Goal: Communication & Community: Answer question/provide support

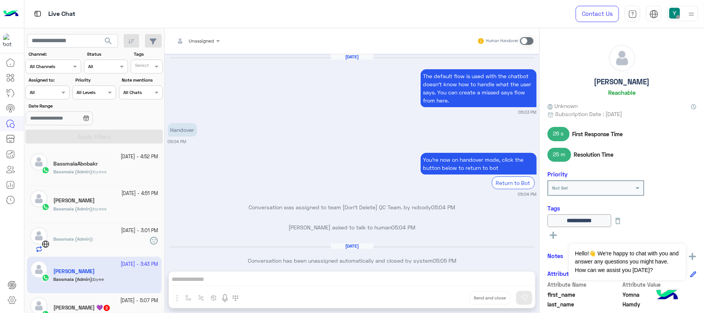
scroll to position [566, 0]
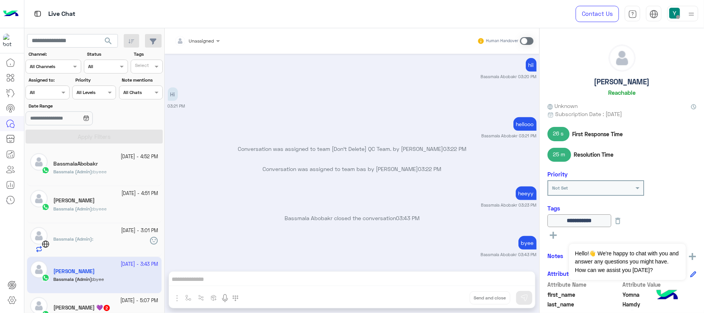
click at [175, 94] on p "Hi" at bounding box center [173, 94] width 10 height 14
click at [529, 43] on span at bounding box center [527, 41] width 14 height 8
click at [205, 45] on div "Unassigned" at bounding box center [194, 40] width 40 height 15
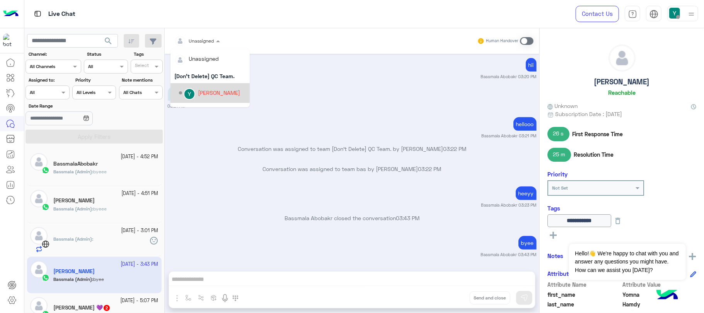
click at [228, 92] on div "[PERSON_NAME]" at bounding box center [219, 92] width 42 height 8
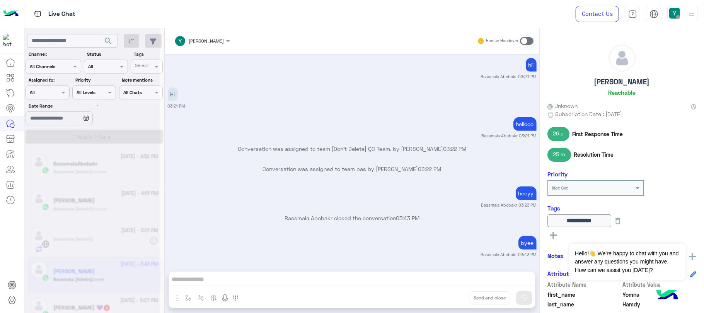
click at [172, 93] on p "Hi" at bounding box center [173, 94] width 10 height 14
click at [175, 93] on div "Hi 03:21 PM" at bounding box center [352, 97] width 369 height 24
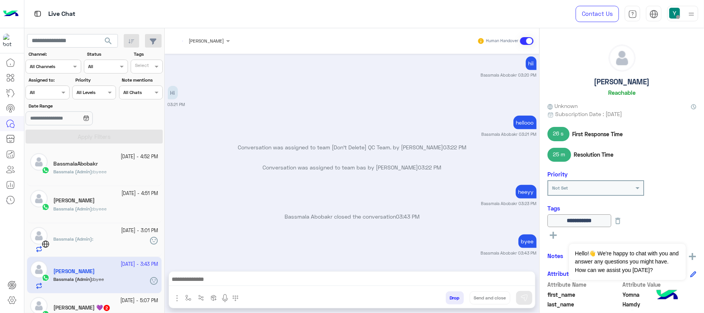
scroll to position [611, 0]
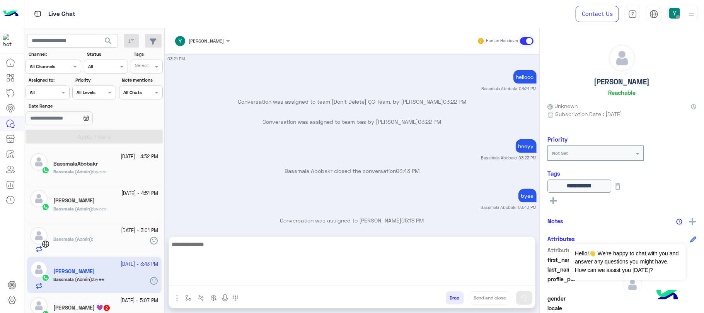
click at [231, 282] on textarea at bounding box center [352, 262] width 366 height 46
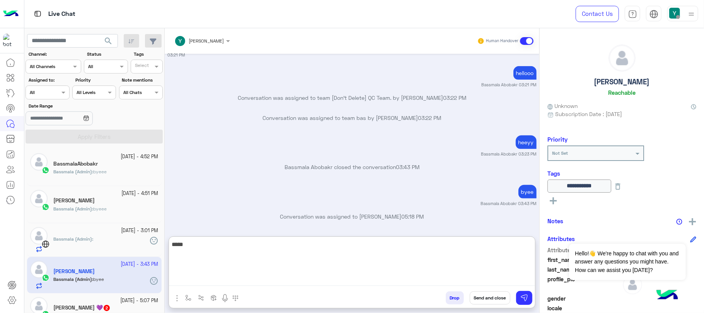
type textarea "******"
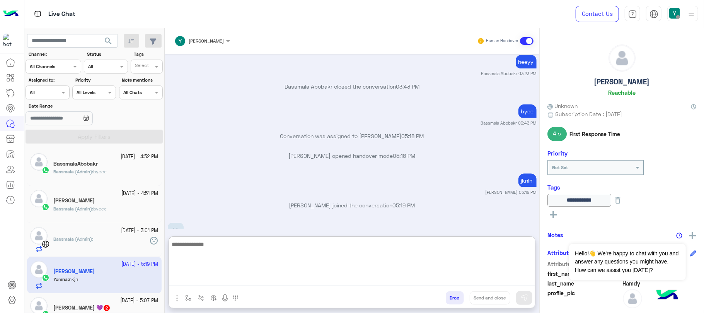
scroll to position [725, 0]
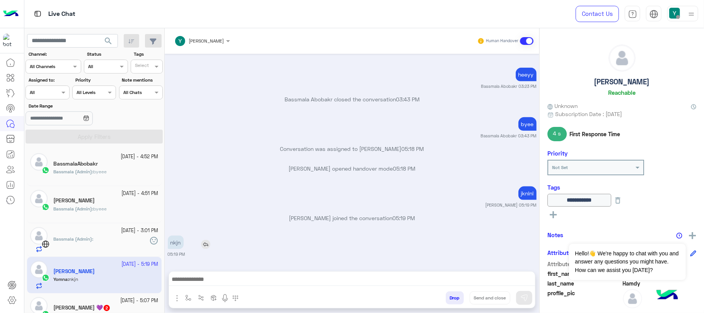
click at [206, 207] on div "[DATE] The default flow is used with the chatbot doesn’t know how to handle wha…" at bounding box center [352, 158] width 374 height 209
click at [208, 243] on img at bounding box center [205, 244] width 9 height 9
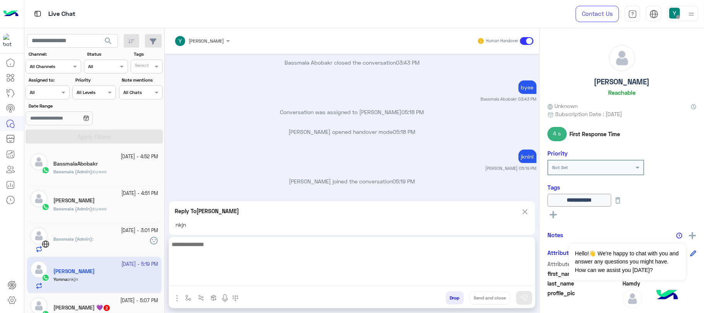
click at [231, 282] on textarea at bounding box center [352, 262] width 366 height 46
type textarea "****"
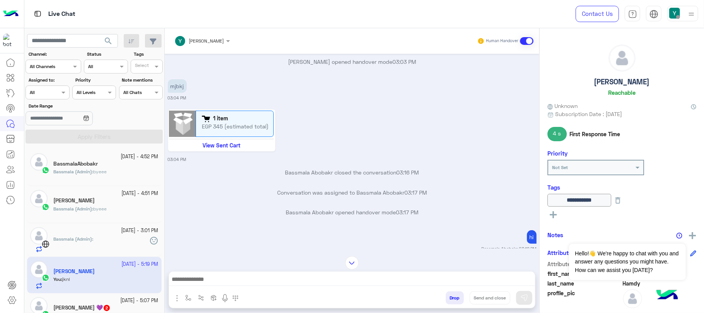
scroll to position [276, 0]
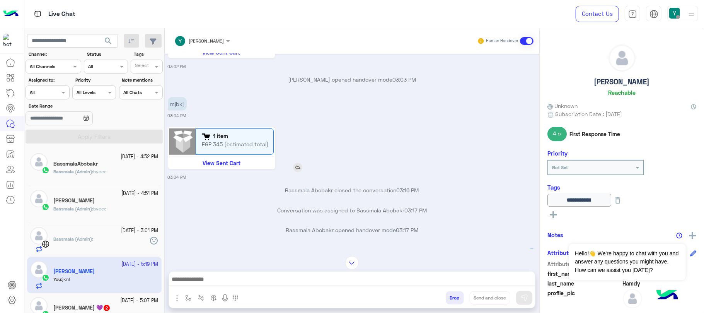
click at [301, 168] on img at bounding box center [297, 167] width 9 height 9
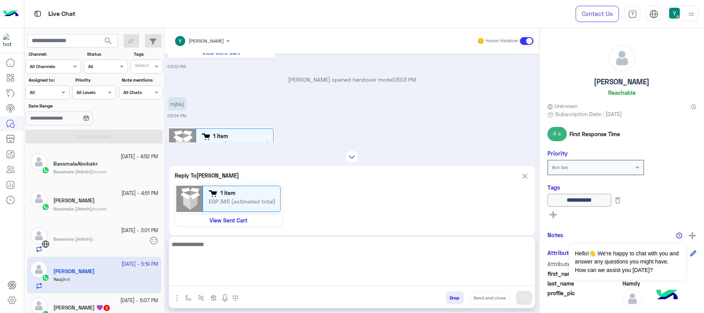
click at [249, 281] on textarea at bounding box center [352, 262] width 366 height 46
type textarea "****"
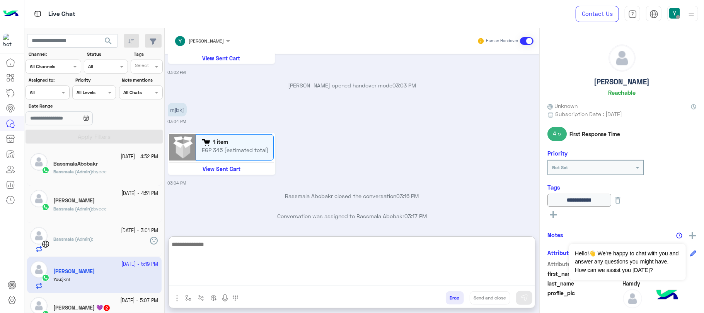
scroll to position [843, 0]
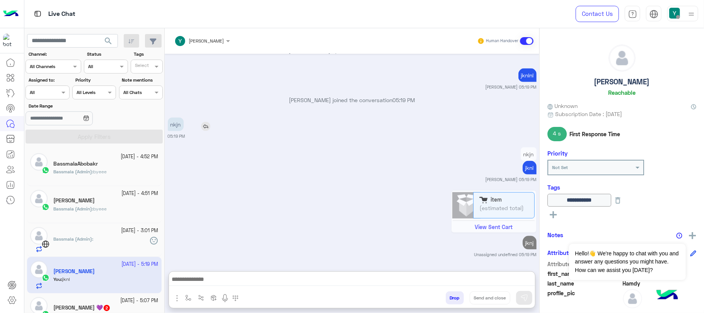
click at [206, 122] on img at bounding box center [205, 126] width 9 height 9
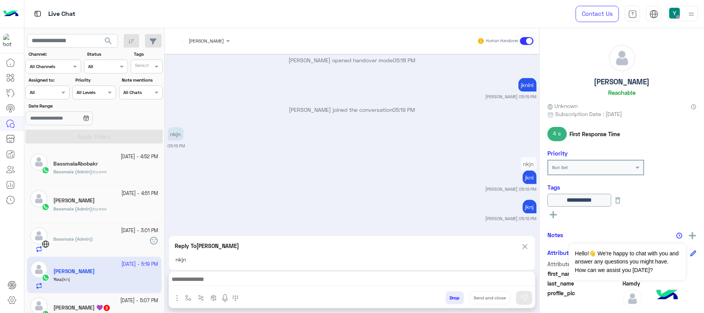
scroll to position [798, 0]
click at [191, 299] on img "button" at bounding box center [188, 297] width 6 height 6
click at [204, 279] on input "text" at bounding box center [201, 279] width 31 height 7
click at [209, 224] on span "Welcome Message" at bounding box center [211, 223] width 51 height 7
type textarea "**********"
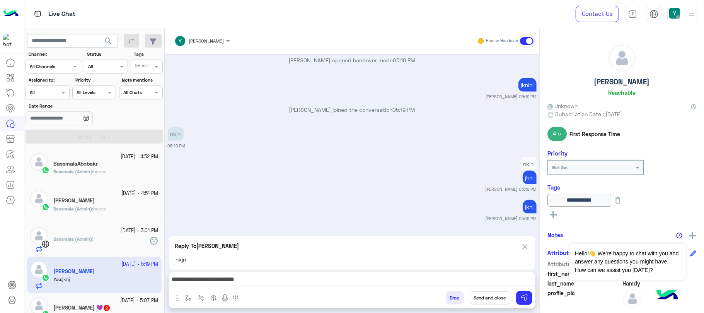
click at [90, 67] on input "text" at bounding box center [97, 65] width 18 height 7
click at [39, 92] on input "text" at bounding box center [39, 91] width 18 height 7
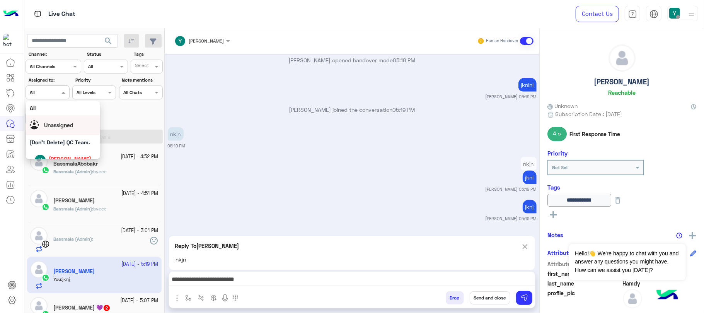
click at [59, 126] on span "Unassigned" at bounding box center [58, 125] width 29 height 7
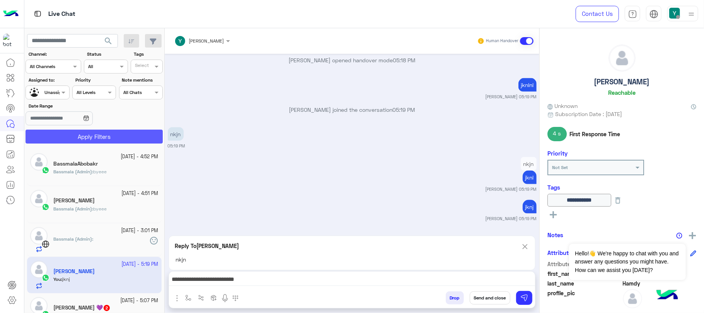
click at [66, 136] on button "Apply Filters" at bounding box center [94, 136] width 137 height 14
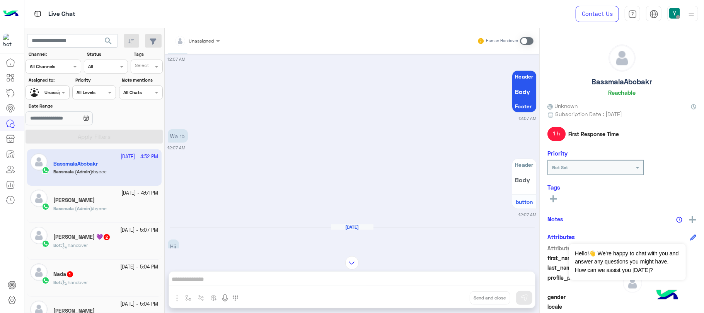
scroll to position [903, 0]
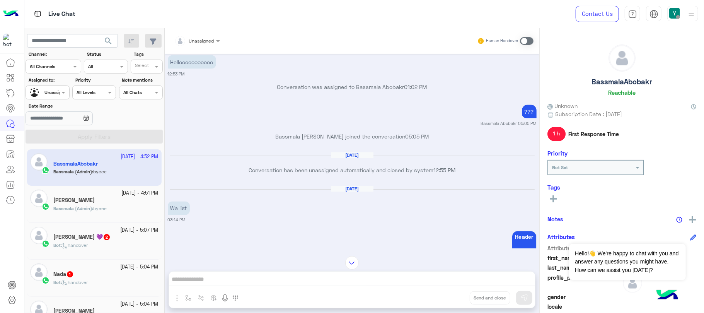
click at [90, 93] on input "text" at bounding box center [86, 91] width 18 height 7
click at [88, 110] on b "All Levels" at bounding box center [88, 108] width 24 height 7
click at [88, 91] on input "text" at bounding box center [86, 91] width 18 height 7
click at [89, 121] on b "Not Set" at bounding box center [85, 122] width 19 height 7
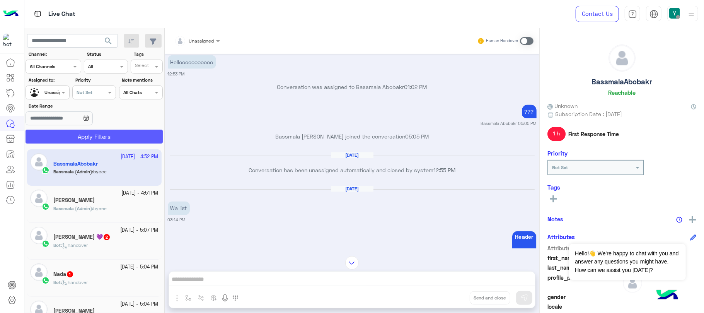
click at [89, 131] on button "Apply Filters" at bounding box center [94, 136] width 137 height 14
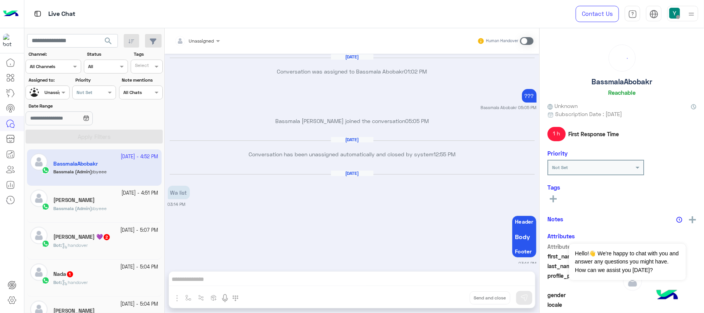
scroll to position [417, 0]
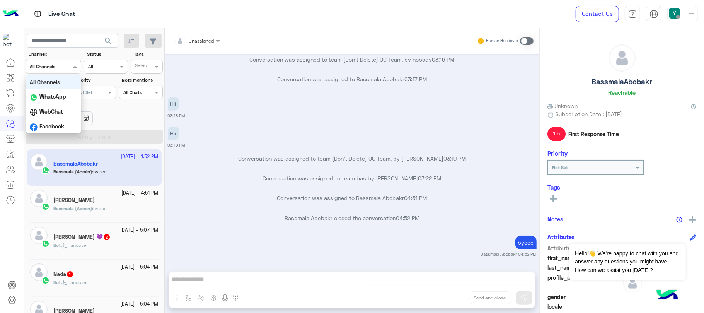
click at [59, 66] on div at bounding box center [53, 65] width 55 height 7
click at [58, 94] on b "WhatsApp" at bounding box center [52, 96] width 27 height 7
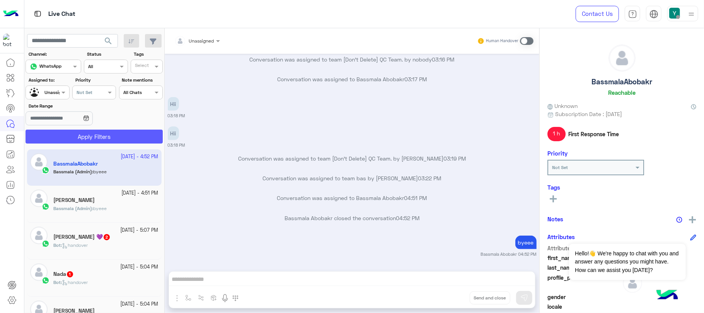
click at [63, 133] on button "Apply Filters" at bounding box center [94, 136] width 137 height 14
click at [557, 199] on button at bounding box center [553, 198] width 12 height 9
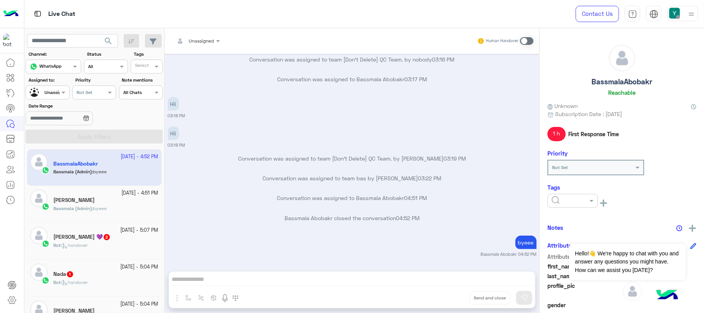
click at [562, 201] on input "text" at bounding box center [563, 199] width 24 height 7
click at [384, 136] on div "Hii 03:18 PM" at bounding box center [352, 136] width 369 height 24
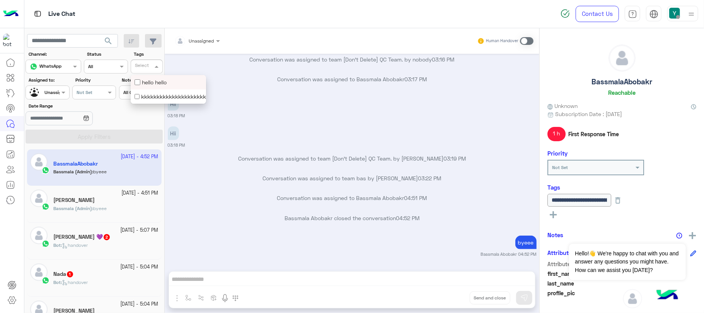
click at [136, 65] on input "text" at bounding box center [143, 67] width 16 height 7
click at [169, 96] on div "kkkkkkkkkkkkkkkkkkkkkkkkkkkkkkkkkkkkkkkkkkkkkkkkkkkkkkkkkkkkkkkkkkkkkkkkkkkkkkk…" at bounding box center [168, 96] width 68 height 8
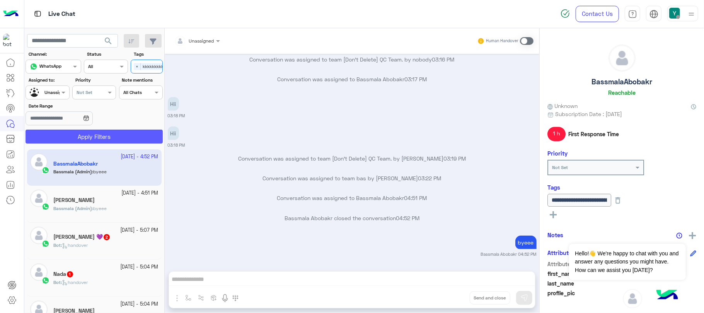
click at [138, 136] on button "Apply Filters" at bounding box center [94, 136] width 137 height 14
